Goal: Ask a question

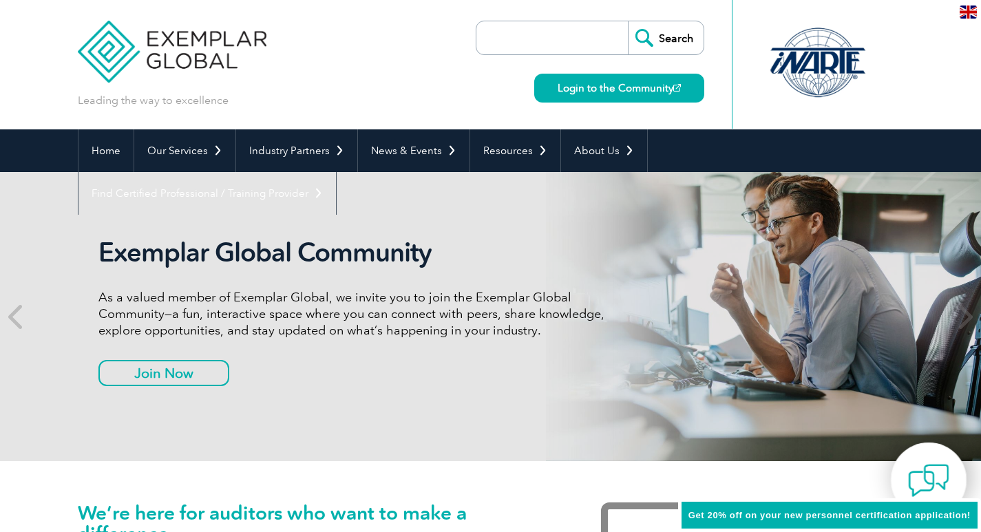
click at [929, 482] on img at bounding box center [928, 480] width 41 height 41
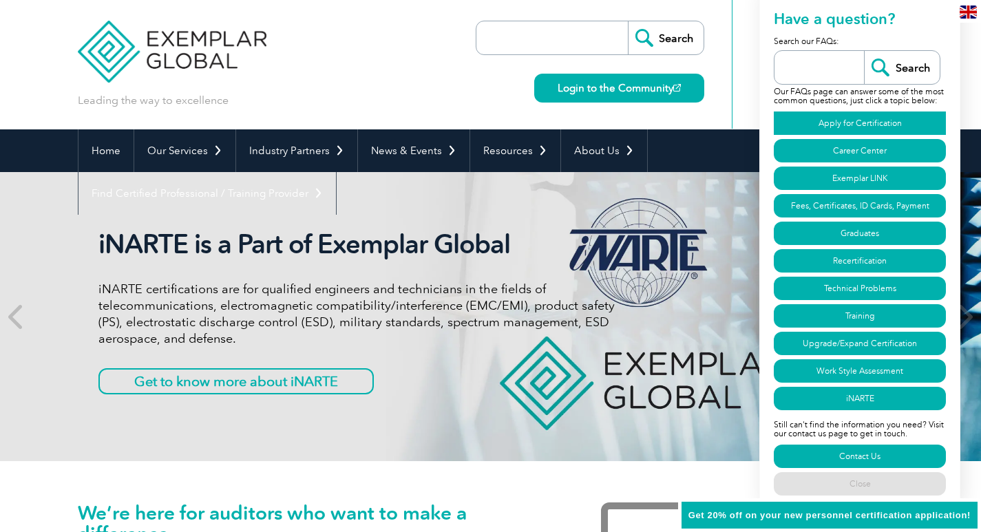
click at [830, 120] on link "Apply for Certification" at bounding box center [859, 122] width 172 height 23
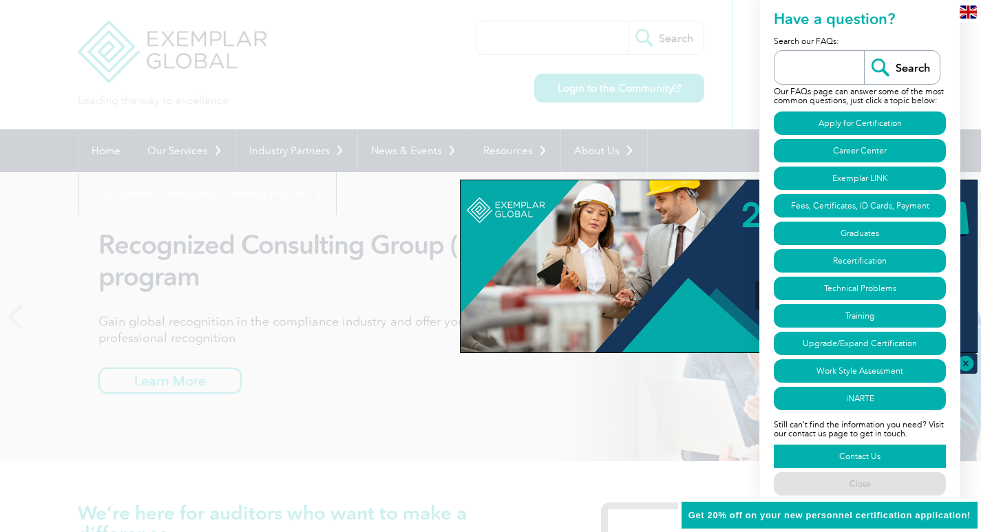
click at [870, 454] on link "Contact Us" at bounding box center [859, 456] width 172 height 23
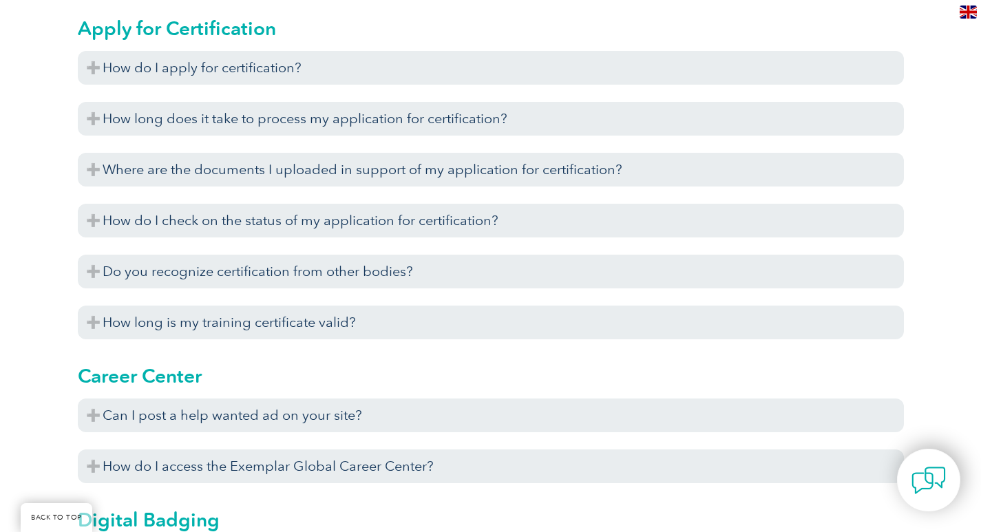
scroll to position [791, 0]
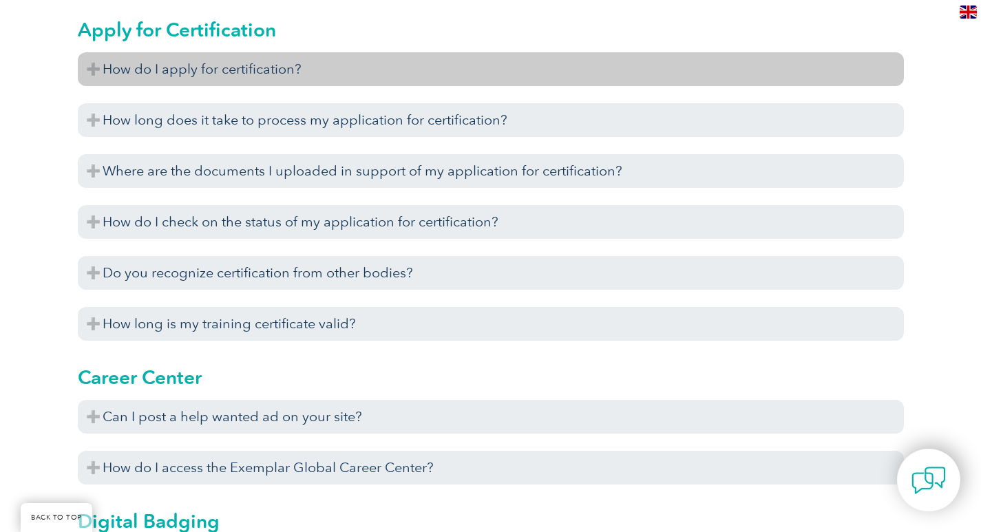
click at [332, 68] on h3 "How do I apply for certification?" at bounding box center [491, 69] width 826 height 34
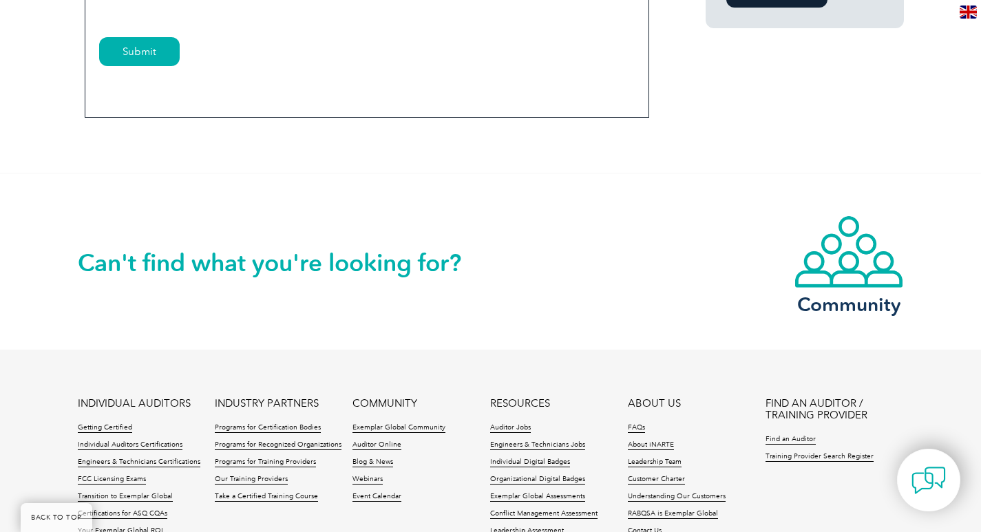
scroll to position [1170, 0]
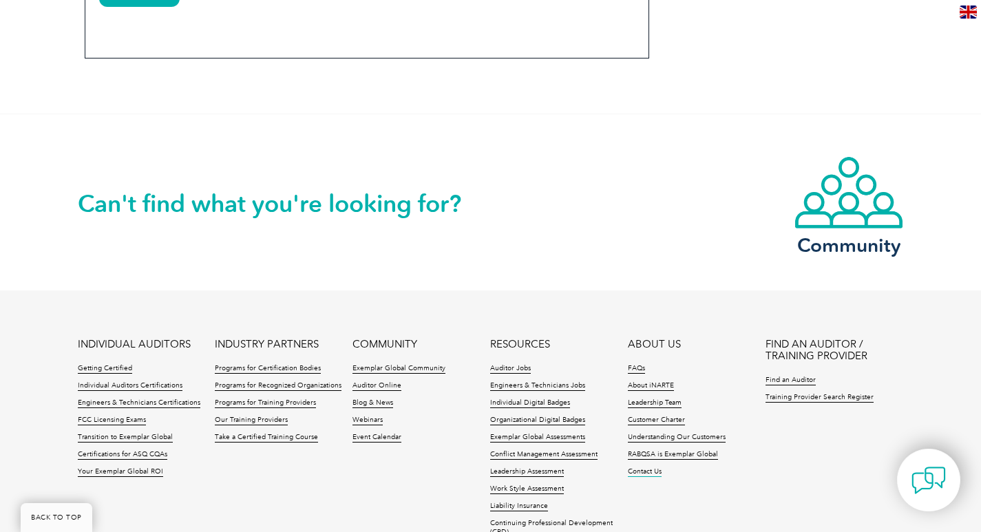
click at [649, 471] on link "Contact Us" at bounding box center [645, 472] width 34 height 10
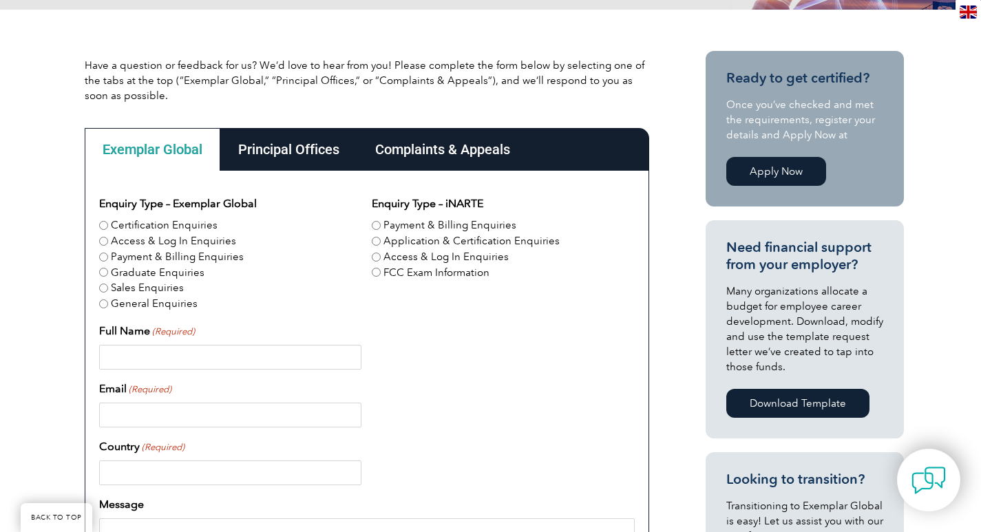
scroll to position [275, 0]
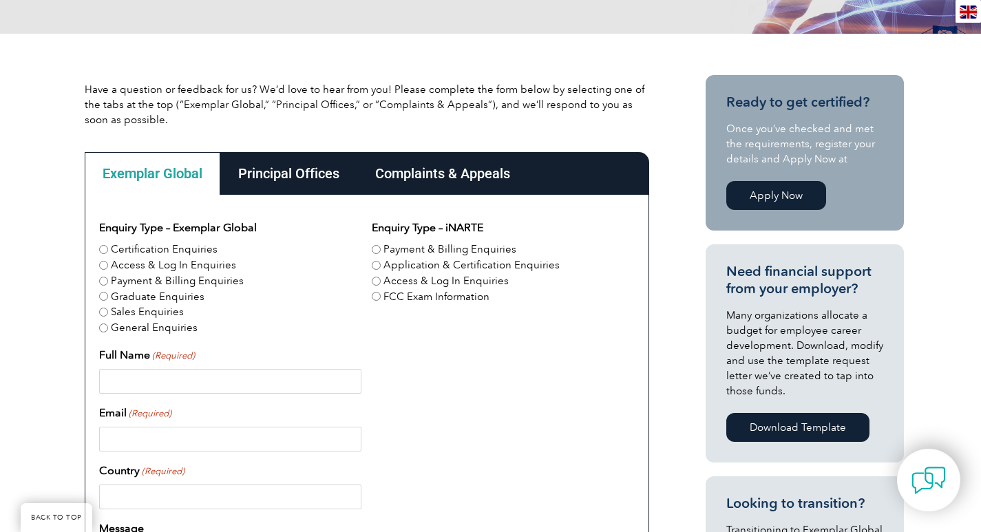
click at [131, 249] on label "Certification Enquiries" at bounding box center [164, 250] width 107 height 16
click at [108, 249] on input "Certification Enquiries" at bounding box center [103, 249] width 9 height 9
radio input "true"
click at [145, 374] on input "Full Name (Required)" at bounding box center [230, 381] width 262 height 25
type input "Shelby Williams"
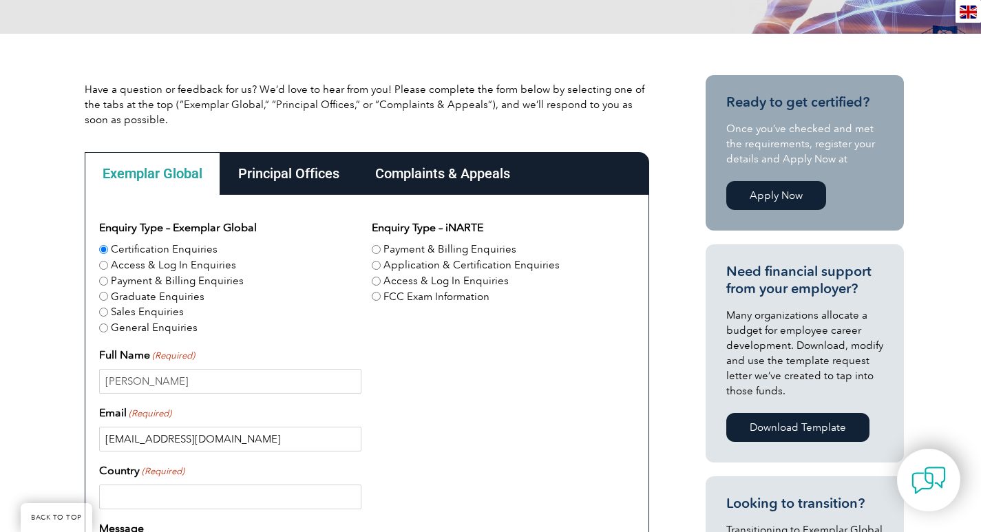
type input "swilliams@sacdmo.com"
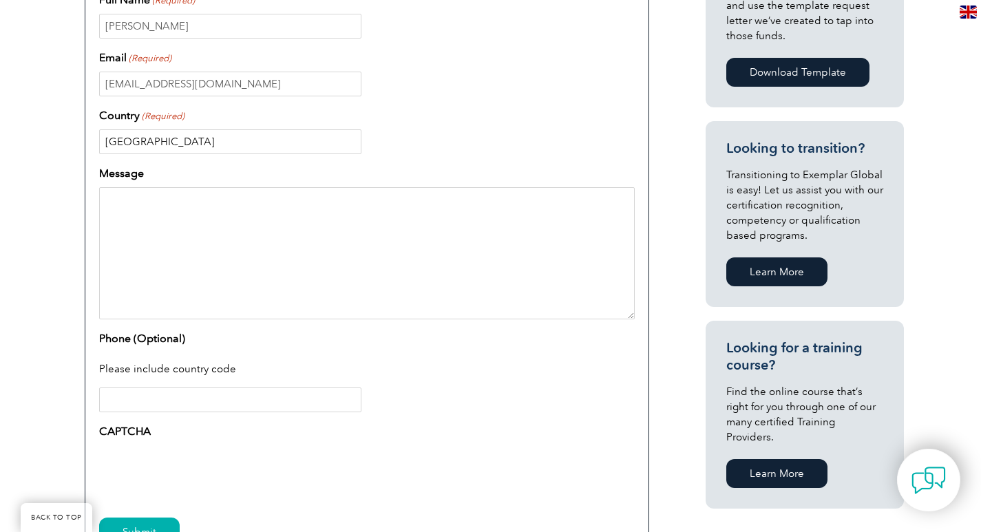
scroll to position [551, 0]
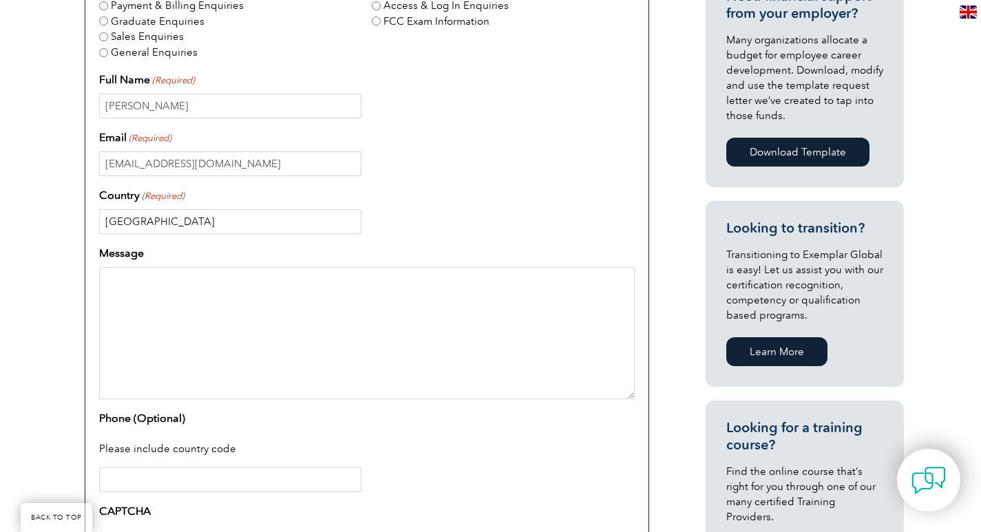
type input "USA"
click at [184, 295] on textarea "Message" at bounding box center [366, 333] width 535 height 132
drag, startPoint x: 264, startPoint y: 278, endPoint x: 262, endPoint y: 290, distance: 12.6
click at [262, 290] on textarea "I am wondering what is the distinguishmnet betweeen a" at bounding box center [366, 333] width 535 height 132
click at [259, 286] on textarea "I am wondering what is the distinguishmnet betweeen a" at bounding box center [366, 333] width 535 height 132
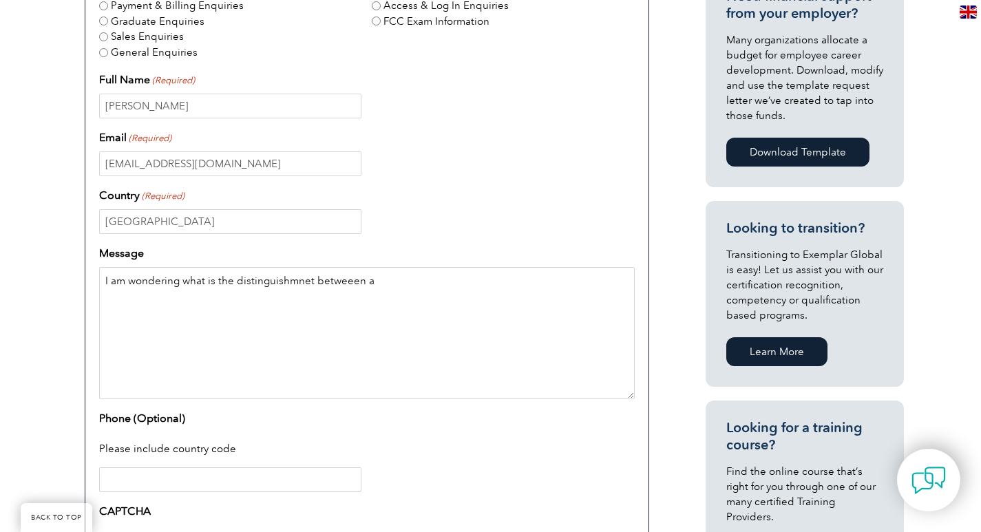
click at [297, 281] on textarea "I am wondering what is the distinguishmnet betweeen a" at bounding box center [366, 333] width 535 height 132
click at [298, 314] on textarea "I am wondering what is the distinguishmet betweeen a" at bounding box center [366, 333] width 535 height 132
click at [270, 284] on textarea "I am wondering what is the distinguishmet betweeen a" at bounding box center [366, 333] width 535 height 132
drag, startPoint x: 356, startPoint y: 285, endPoint x: 295, endPoint y: 282, distance: 62.0
click at [295, 282] on textarea "I am wondering what is the distinguishes betweeen a" at bounding box center [366, 333] width 535 height 132
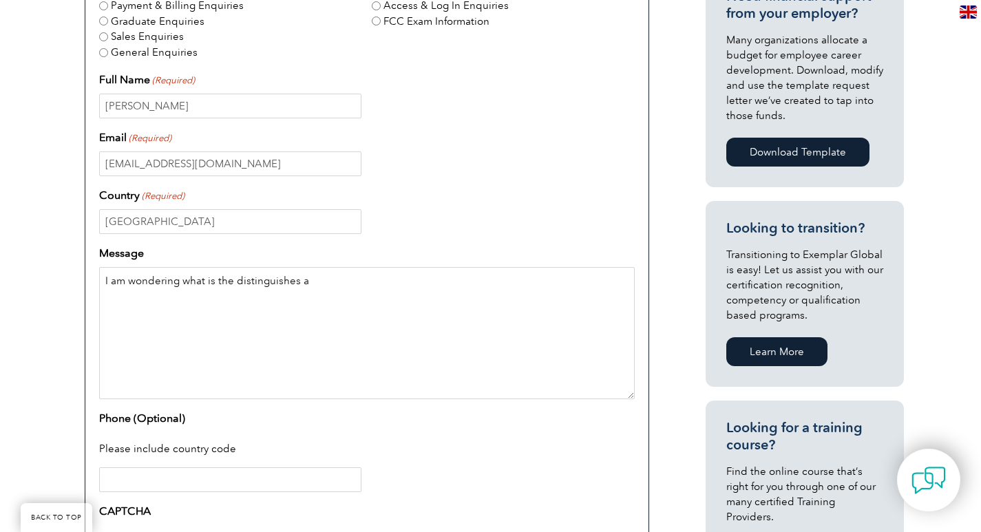
click at [325, 285] on textarea "I am wondering what is the distinguishes a" at bounding box center [366, 333] width 535 height 132
paste textarea "Exemplar Global Certification"
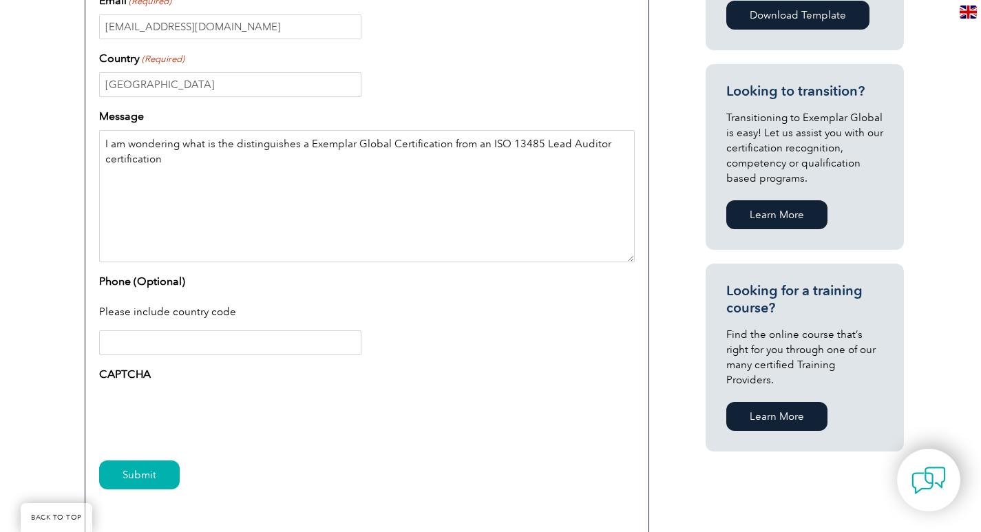
scroll to position [688, 0]
type textarea "I am wondering what is the distinguishes a Exemplar Global Certification from a…"
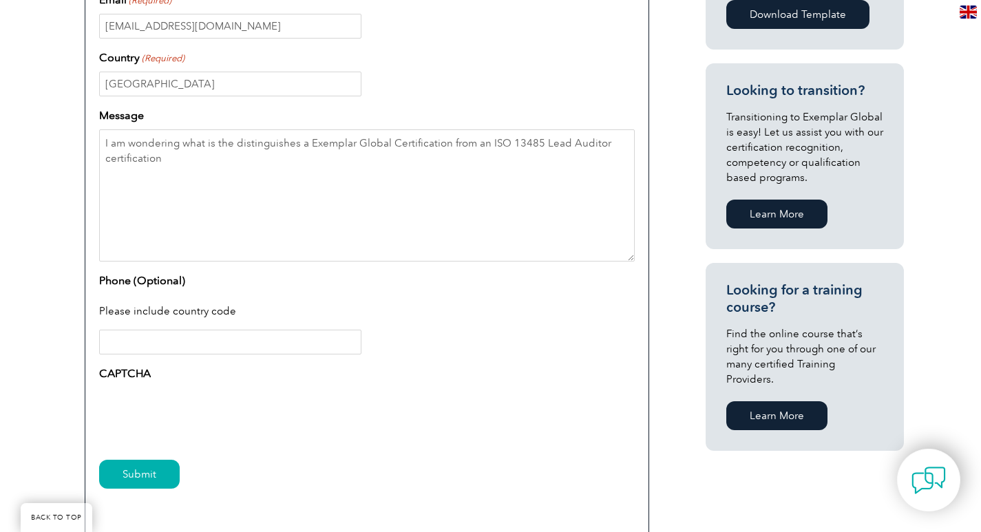
click at [153, 339] on input "Phone (Optional)" at bounding box center [230, 342] width 262 height 25
type input "3"
type input "972-598-7486"
drag, startPoint x: 135, startPoint y: 480, endPoint x: 224, endPoint y: 281, distance: 218.1
click at [236, 330] on form "Enquiry Type – Exemplar Global Certification Enquiries Access & Log In Enquirie…" at bounding box center [366, 156] width 535 height 698
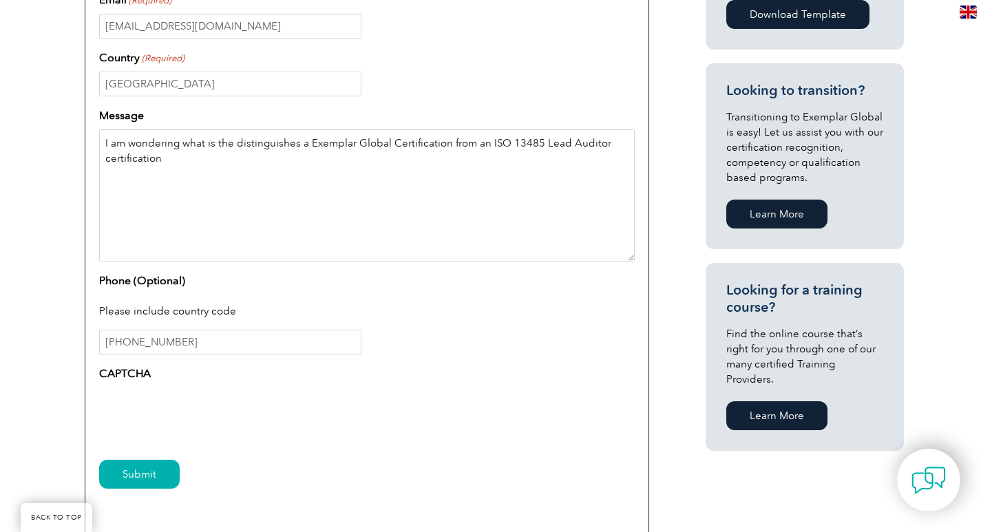
click at [166, 158] on textarea "I am wondering what is the distinguishes a Exemplar Global Certification from a…" at bounding box center [366, 195] width 535 height 132
type textarea "I am wondering what is the distinguishes a Exemplar Global Certification from a…"
click at [141, 469] on input "Submit" at bounding box center [139, 474] width 81 height 29
